Goal: Use online tool/utility: Utilize a website feature to perform a specific function

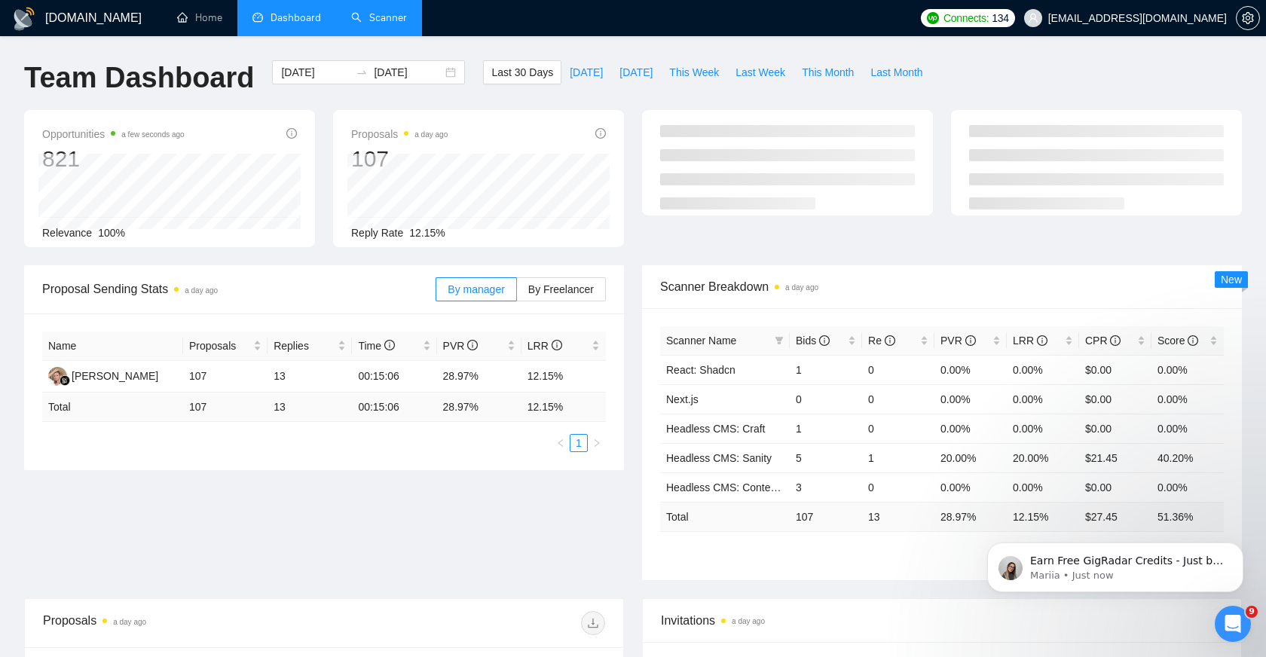
click at [371, 18] on link "Scanner" at bounding box center [379, 17] width 56 height 13
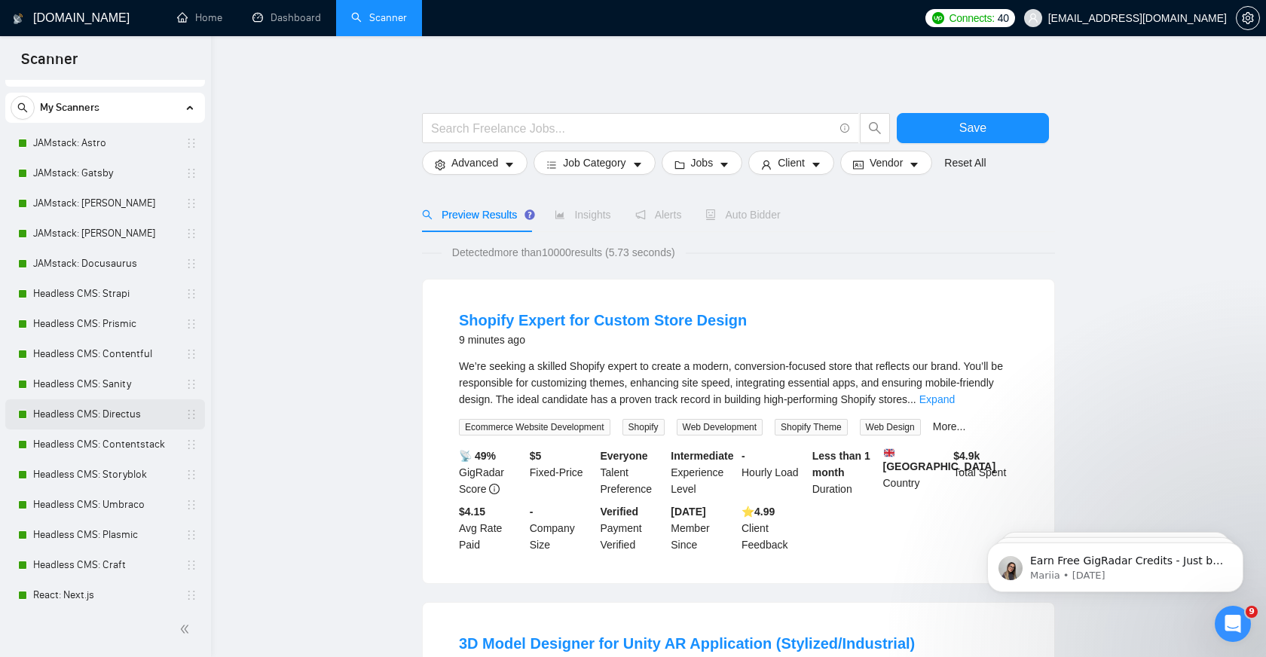
scroll to position [26, 0]
click at [277, 24] on link "Dashboard" at bounding box center [286, 17] width 69 height 13
